Goal: Information Seeking & Learning: Learn about a topic

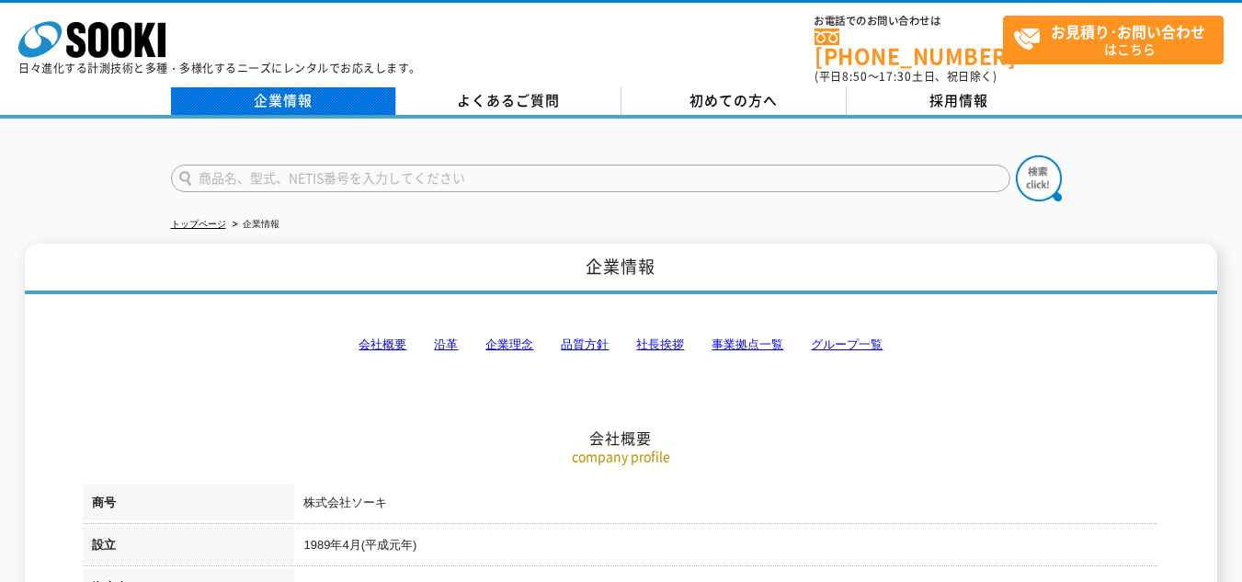
click at [345, 96] on link "企業情報" at bounding box center [283, 101] width 225 height 28
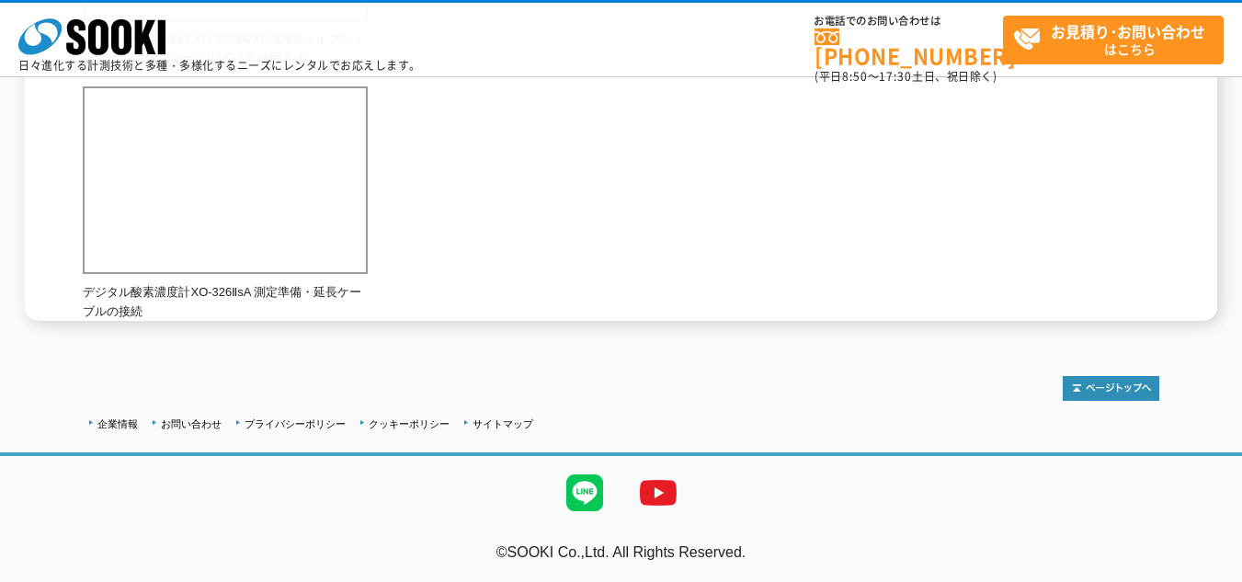
scroll to position [416, 0]
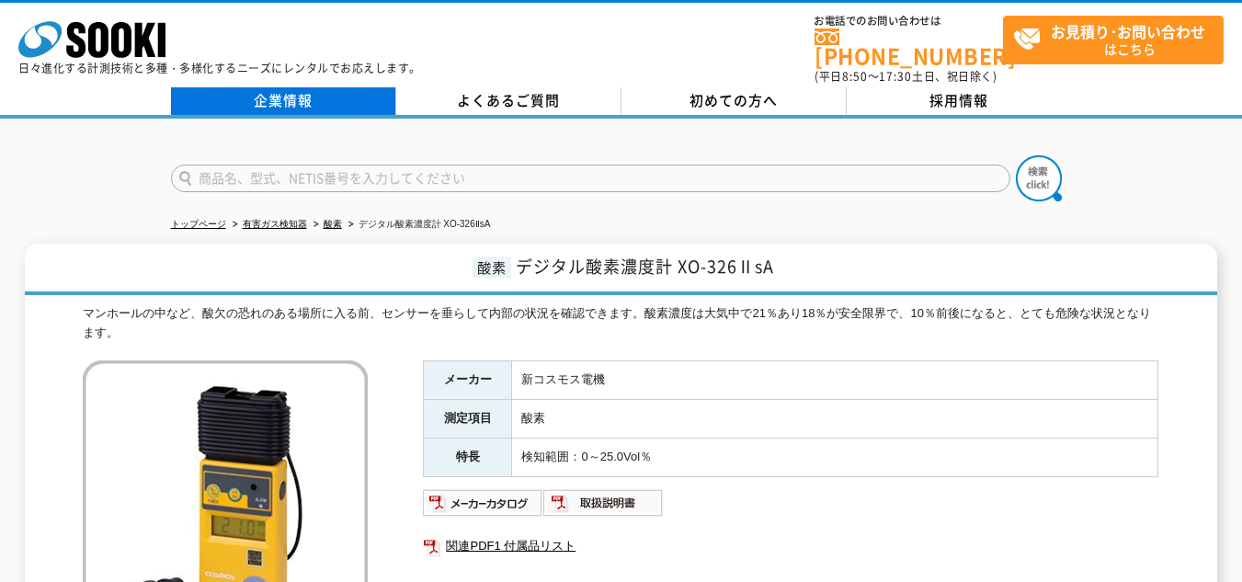
click at [279, 101] on link "企業情報" at bounding box center [283, 101] width 225 height 28
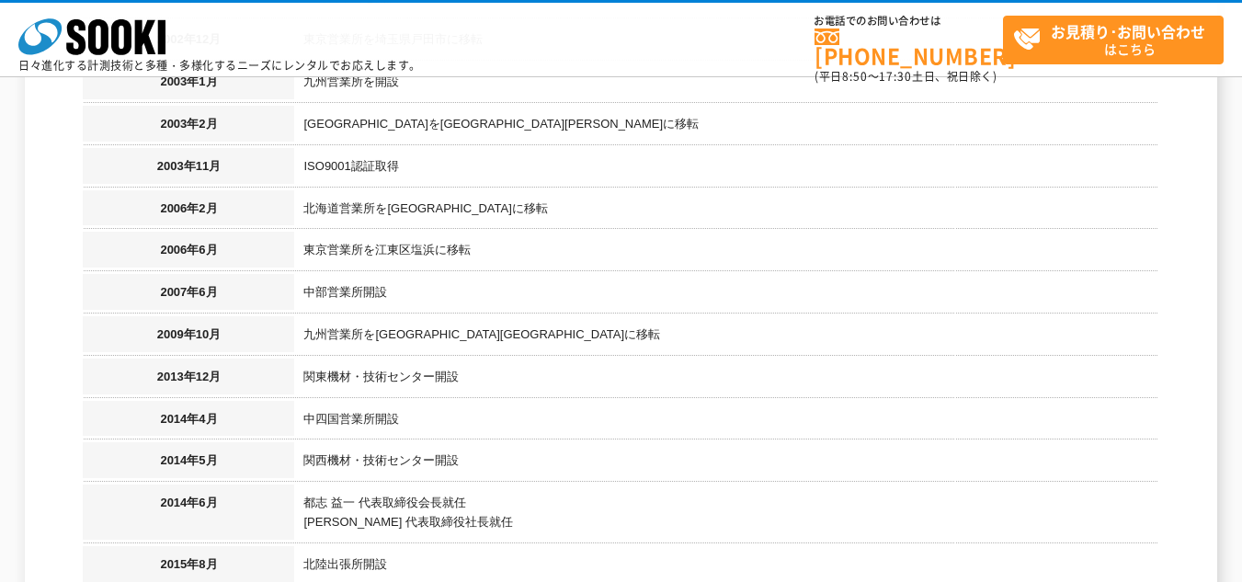
scroll to position [1287, 0]
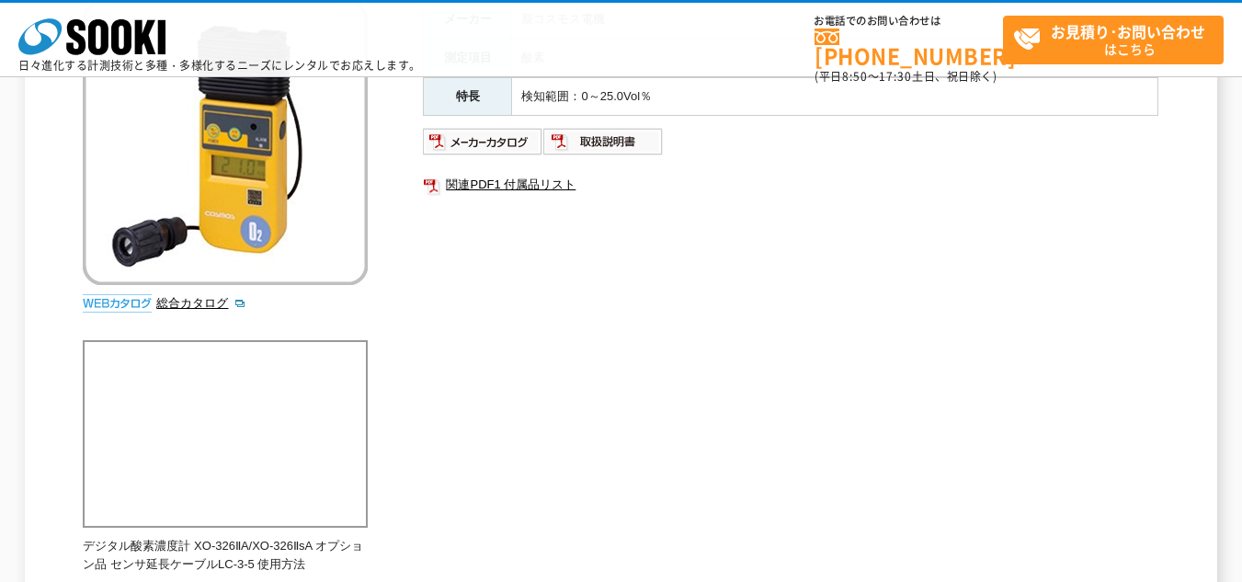
scroll to position [92, 0]
